Goal: Navigation & Orientation: Find specific page/section

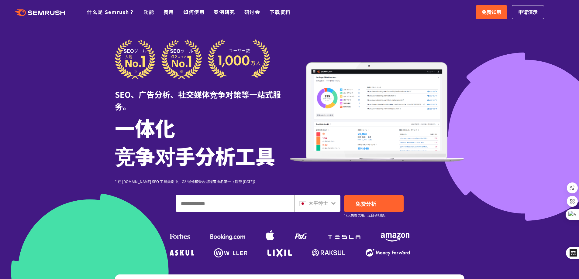
click at [210, 208] on input "输入域名、关键字或 URL" at bounding box center [235, 204] width 118 height 16
type input "******"
click at [359, 204] on font "免费分析" at bounding box center [366, 204] width 21 height 8
click at [327, 206] on font "太平绅士" at bounding box center [318, 202] width 19 height 7
click at [368, 206] on font "免费分析" at bounding box center [366, 204] width 21 height 8
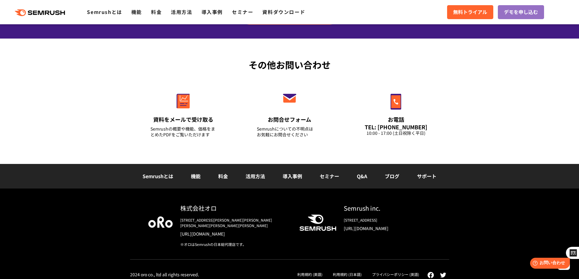
click at [415, 272] on link "プライバシーポリシー (英語)" at bounding box center [395, 274] width 47 height 5
